Goal: Task Accomplishment & Management: Manage account settings

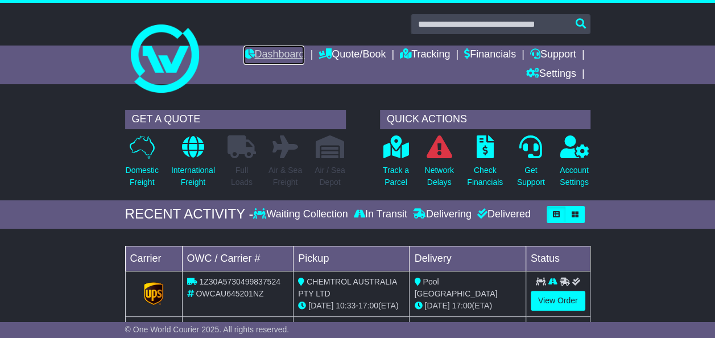
click at [274, 54] on link "Dashboard" at bounding box center [273, 54] width 61 height 19
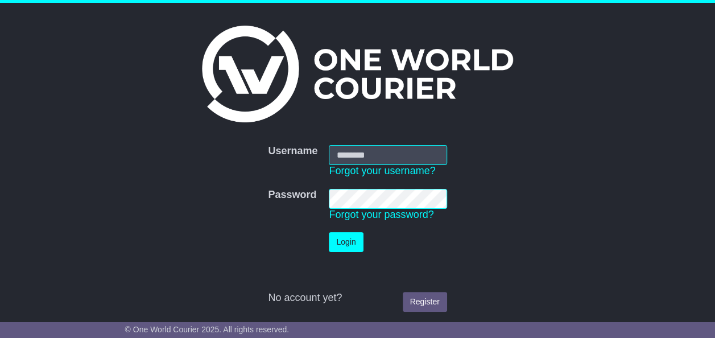
type input "**********"
click at [345, 237] on button "Login" at bounding box center [346, 242] width 34 height 20
